Goal: Transaction & Acquisition: Purchase product/service

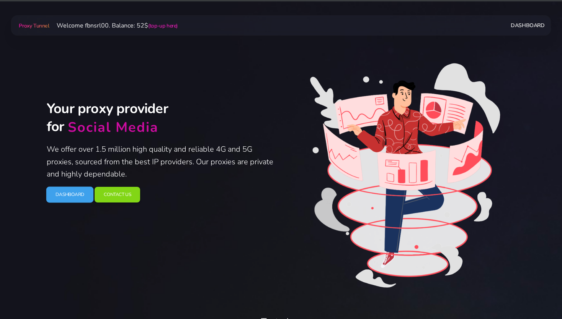
click at [74, 194] on link "Dashboard" at bounding box center [69, 195] width 47 height 16
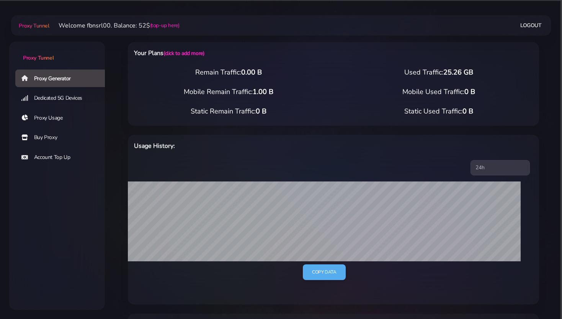
click at [60, 179] on div "Proxy Generator Dedicated 5G Devices Proxy Usage Buy Proxy Account Top Up" at bounding box center [57, 160] width 96 height 182
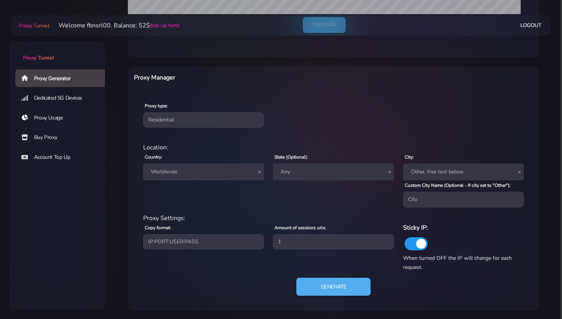
scroll to position [248, 0]
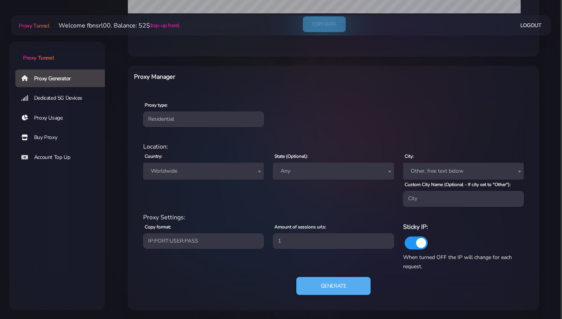
click at [47, 140] on link "Buy Proxy" at bounding box center [63, 138] width 96 height 18
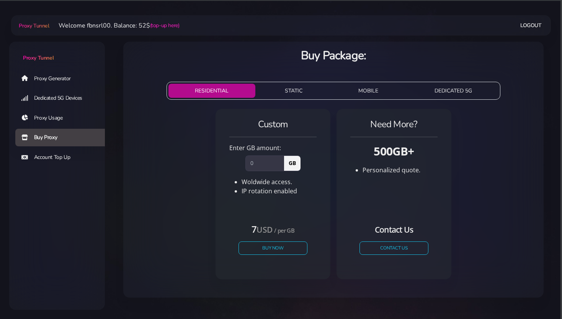
scroll to position [9, 0]
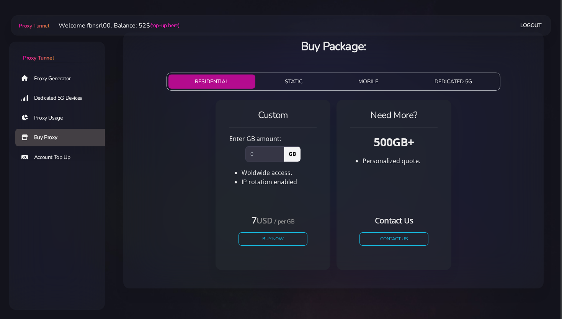
click at [33, 157] on link "Account Top Up" at bounding box center [63, 158] width 96 height 18
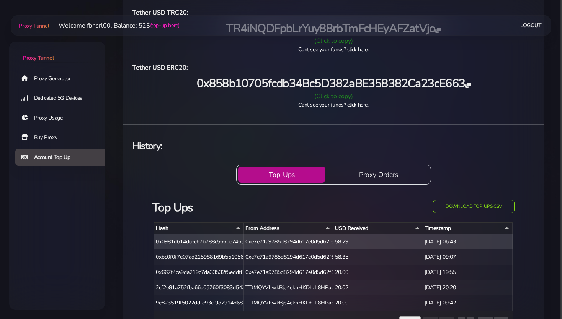
scroll to position [134, 0]
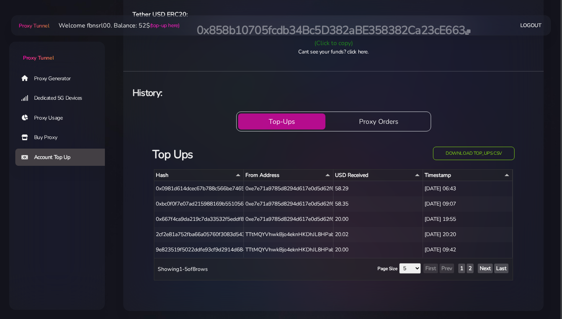
click at [59, 80] on link "Proxy Generator" at bounding box center [63, 79] width 96 height 18
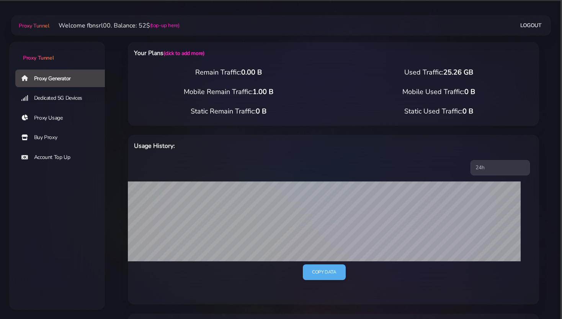
click at [39, 137] on link "Buy Proxy" at bounding box center [63, 138] width 96 height 18
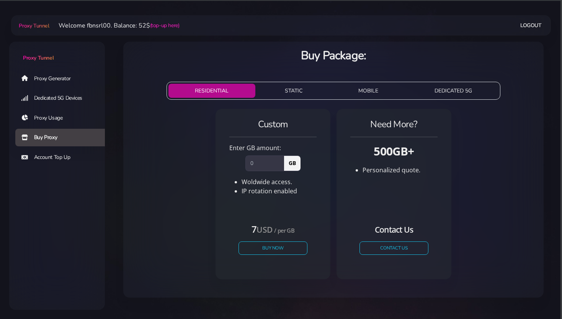
click at [291, 84] on button "STATIC" at bounding box center [293, 91] width 71 height 14
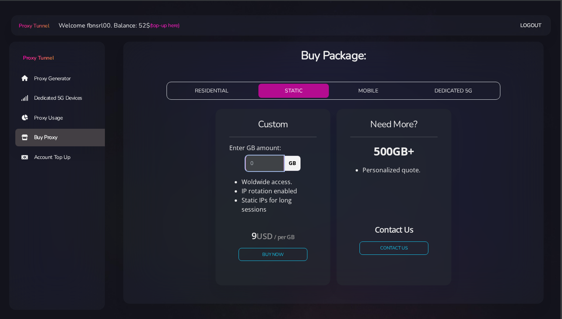
drag, startPoint x: 255, startPoint y: 164, endPoint x: 238, endPoint y: 160, distance: 17.3
click at [245, 160] on input "number" at bounding box center [264, 163] width 39 height 15
type input "1"
click at [272, 248] on button "Buy Now" at bounding box center [273, 254] width 70 height 13
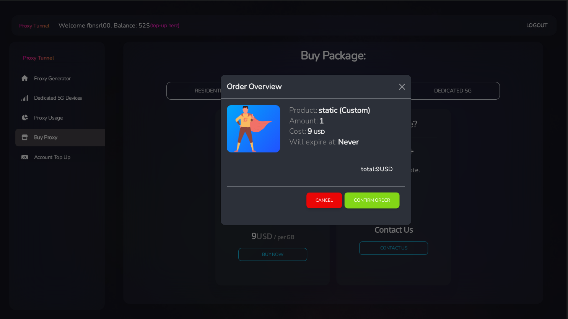
click at [366, 196] on button "Confirm Order" at bounding box center [372, 201] width 55 height 16
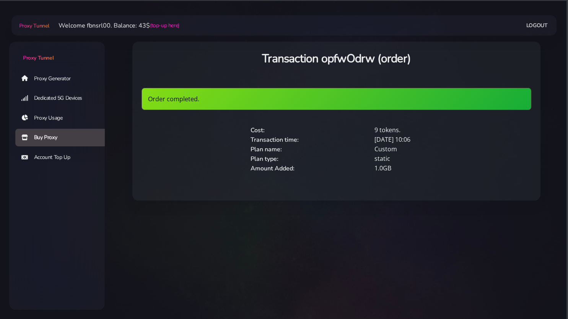
click at [49, 78] on link "Proxy Generator" at bounding box center [63, 79] width 96 height 18
